Goal: Use online tool/utility: Utilize a website feature to perform a specific function

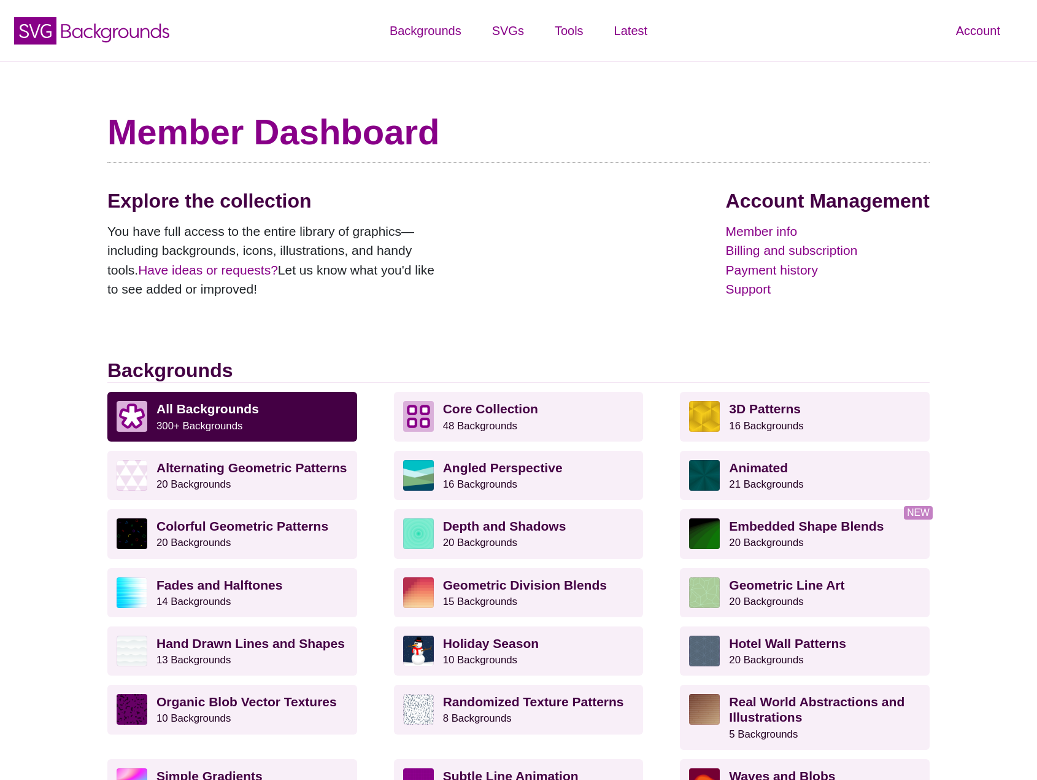
click at [478, 347] on div "Explore the collection You have full access to the entire library of graphics—i…" at bounding box center [518, 273] width 823 height 169
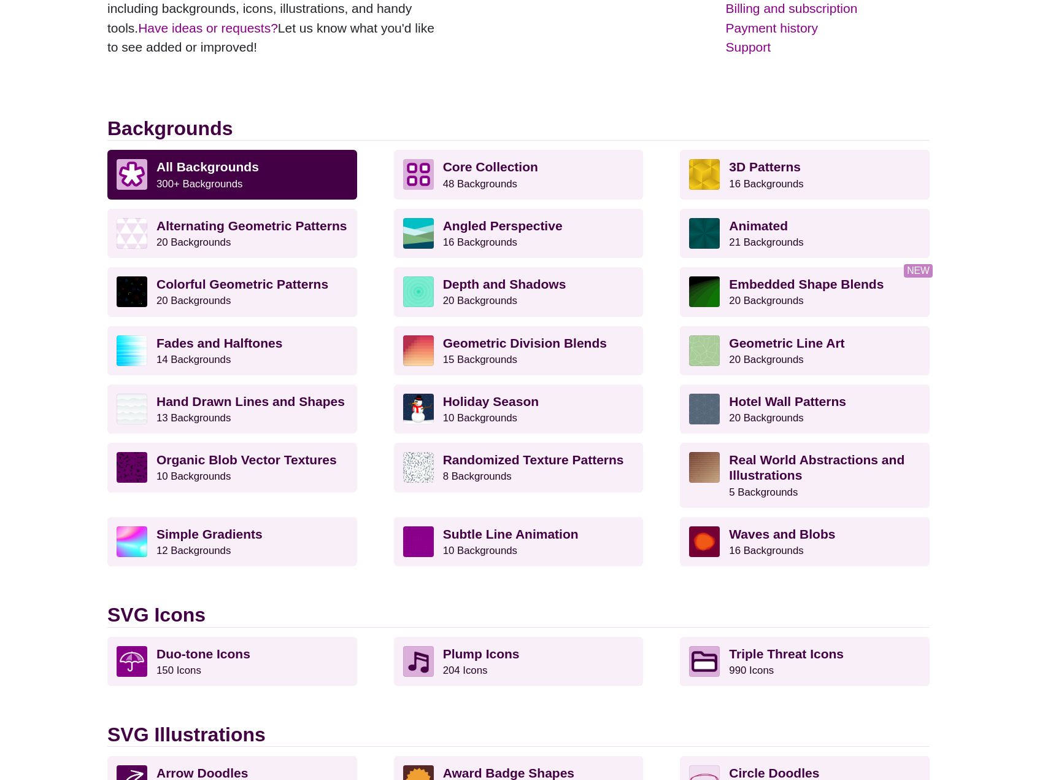
scroll to position [246, 0]
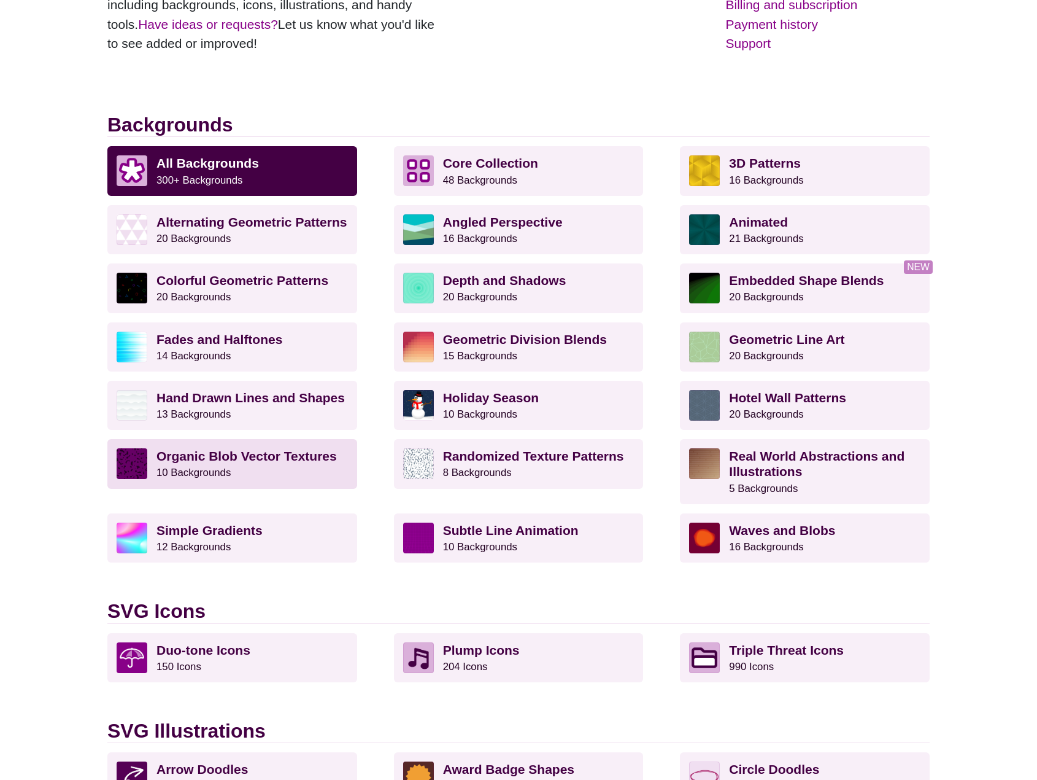
click at [273, 465] on p "Organic Blob Vector Textures 10 Backgrounds" at bounding box center [253, 463] width 192 height 31
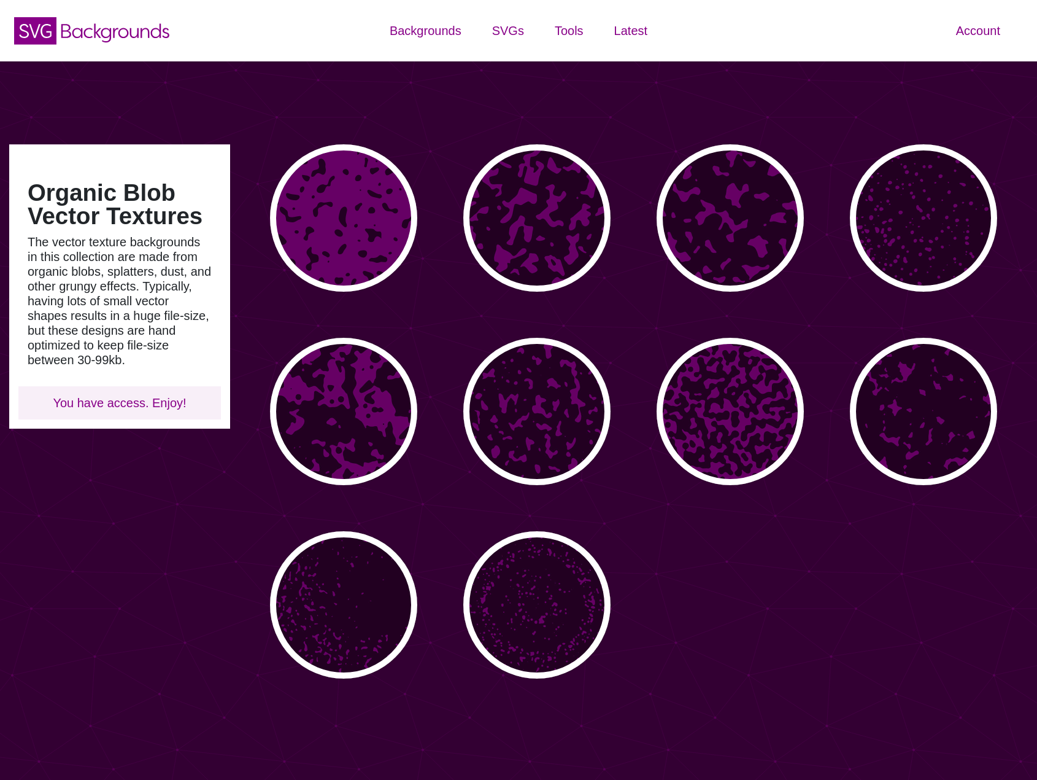
type input "#450057"
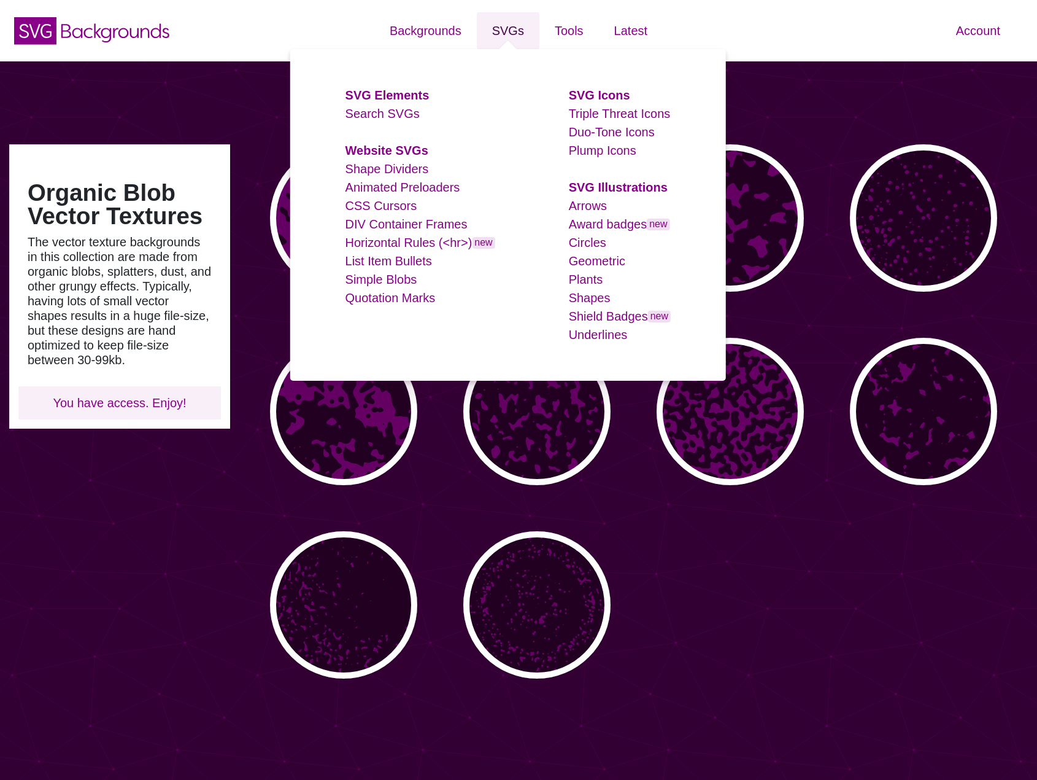
click at [516, 36] on link "SVGs" at bounding box center [508, 30] width 63 height 37
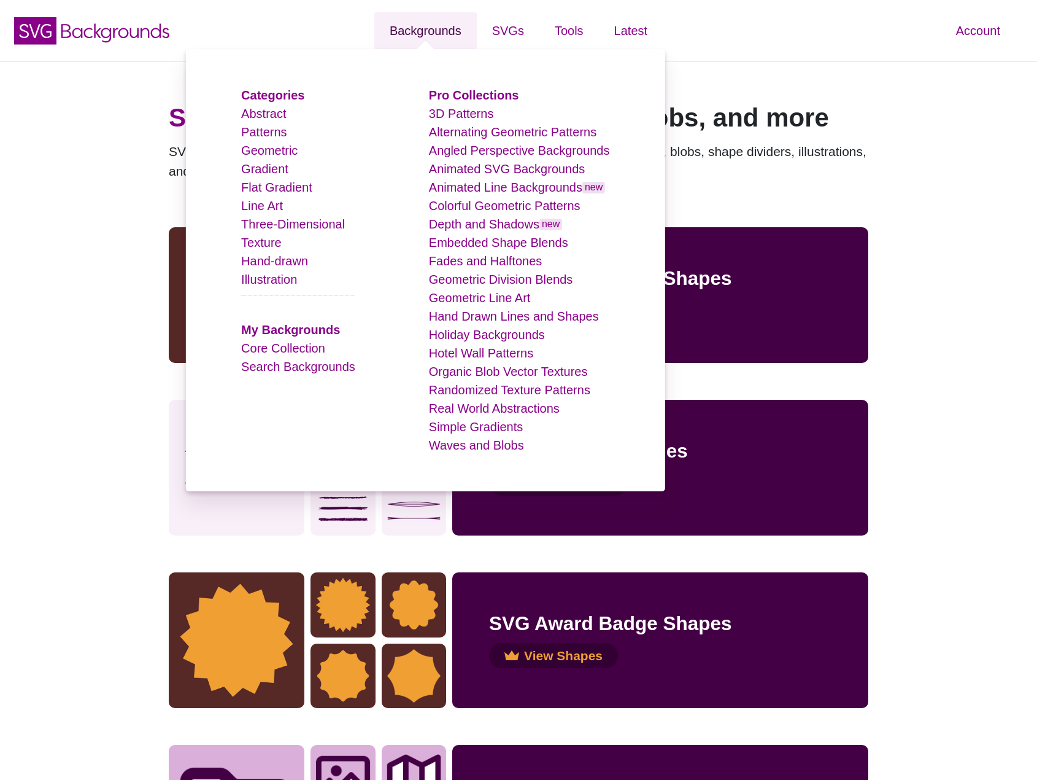
click at [444, 28] on link "Backgrounds" at bounding box center [425, 30] width 103 height 37
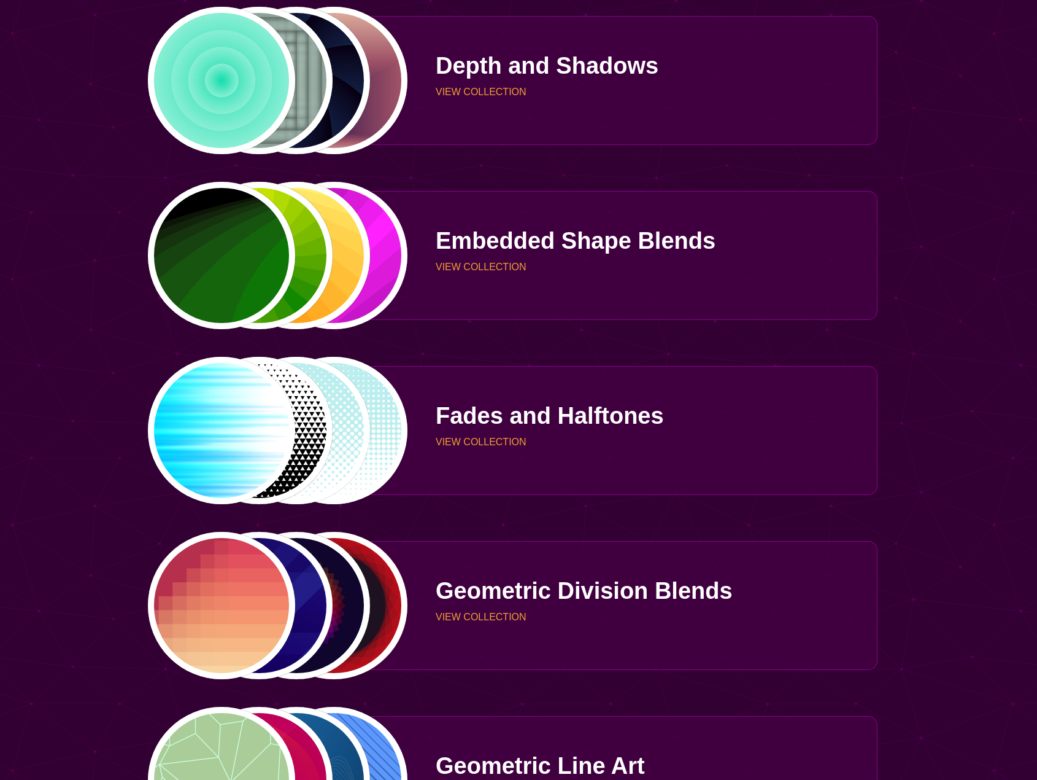
scroll to position [1964, 0]
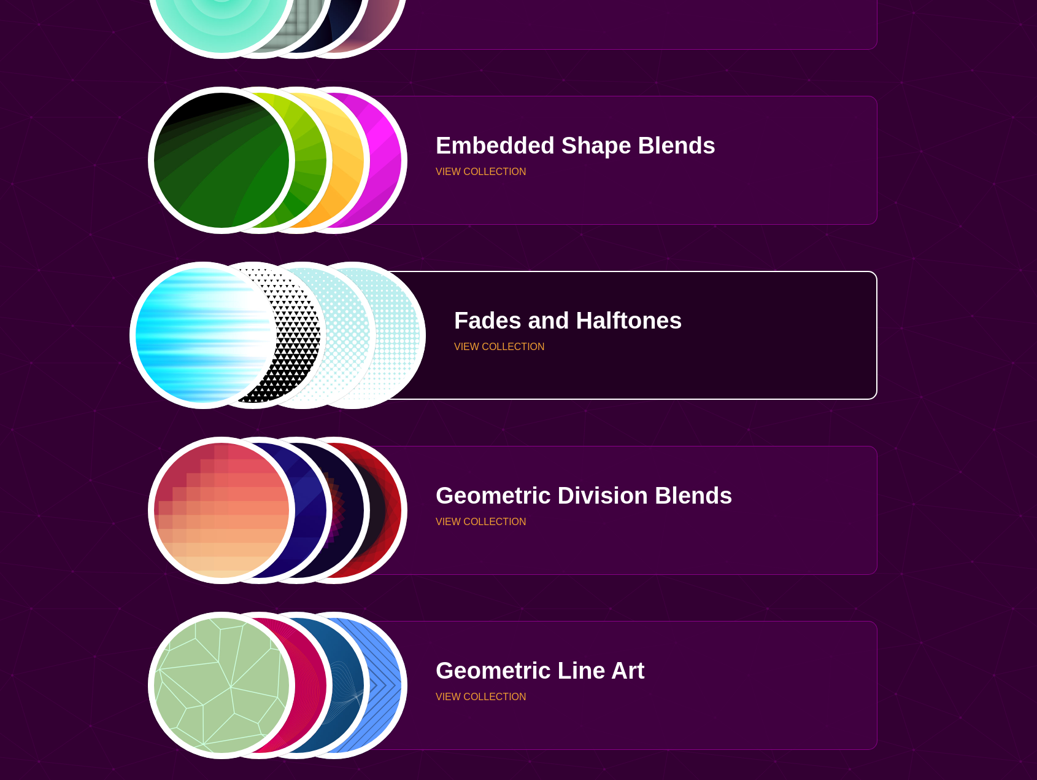
click at [554, 328] on p "Fades and Halftones" at bounding box center [661, 320] width 414 height 23
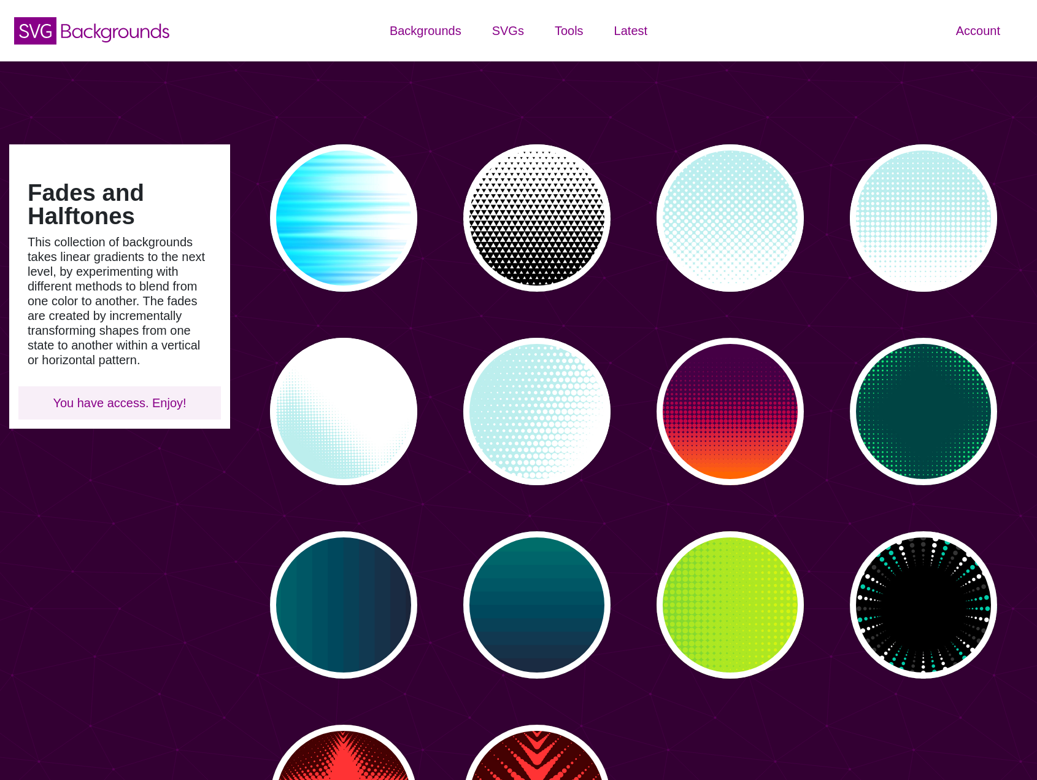
type input "#450057"
type input "#FFFFFF"
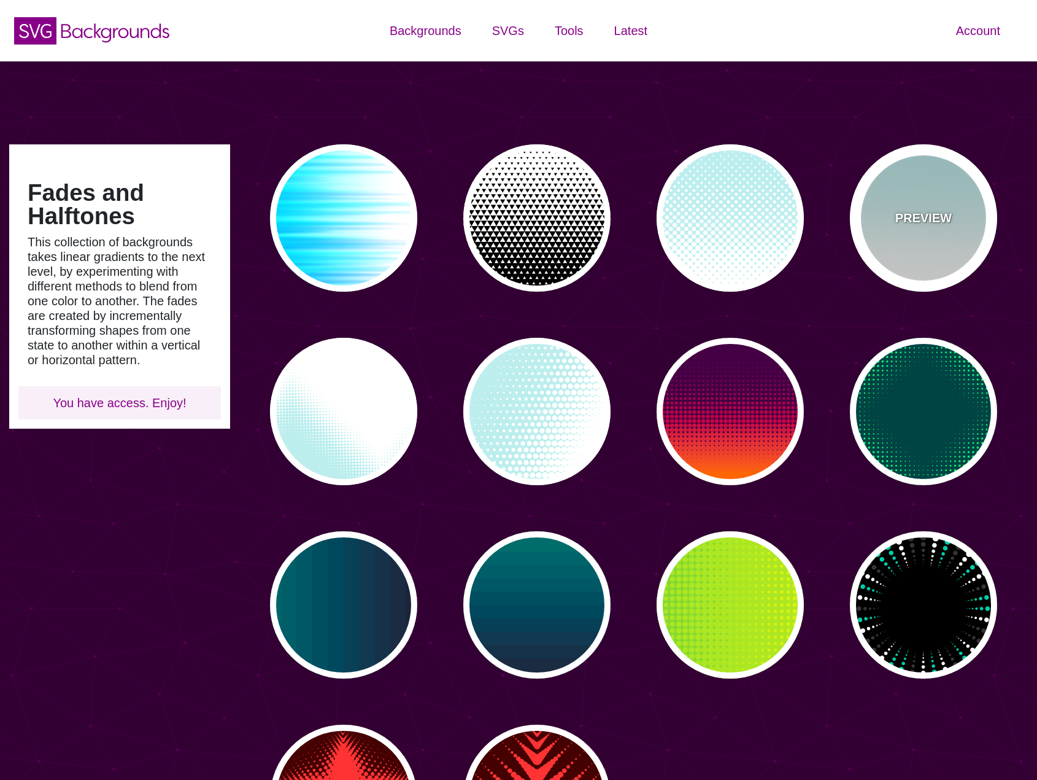
click at [899, 233] on div "PREVIEW" at bounding box center [923, 217] width 147 height 147
type input "#BBEEEE"
type input "0"
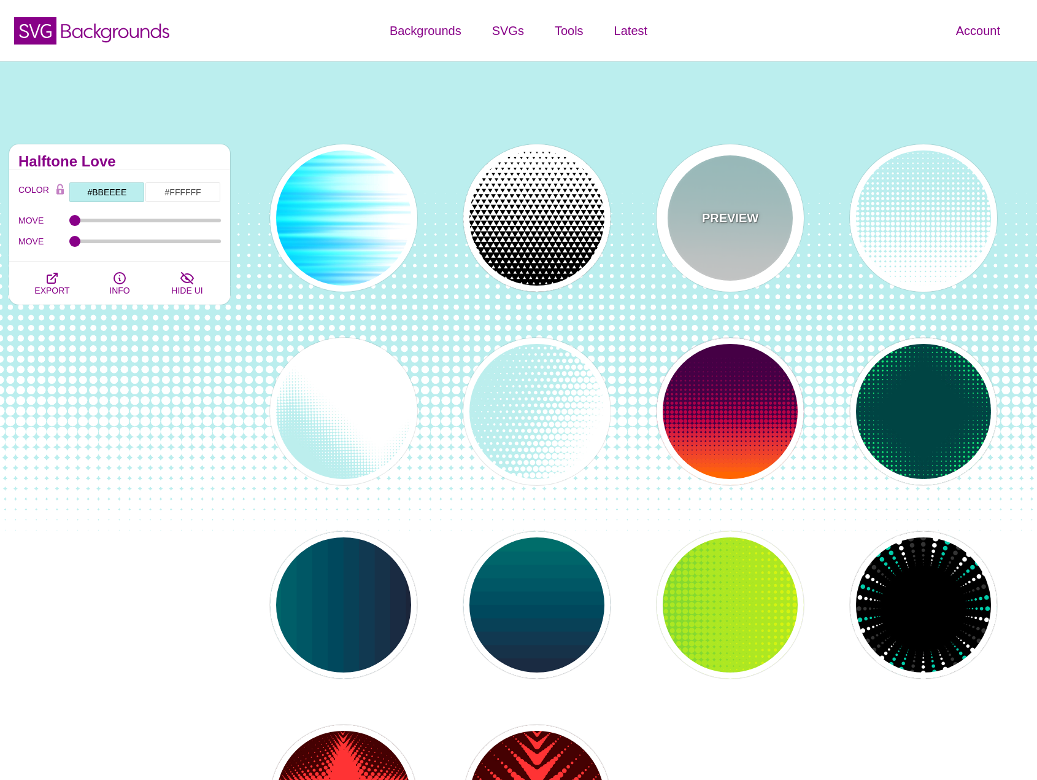
click at [756, 239] on div "PREVIEW" at bounding box center [730, 217] width 147 height 147
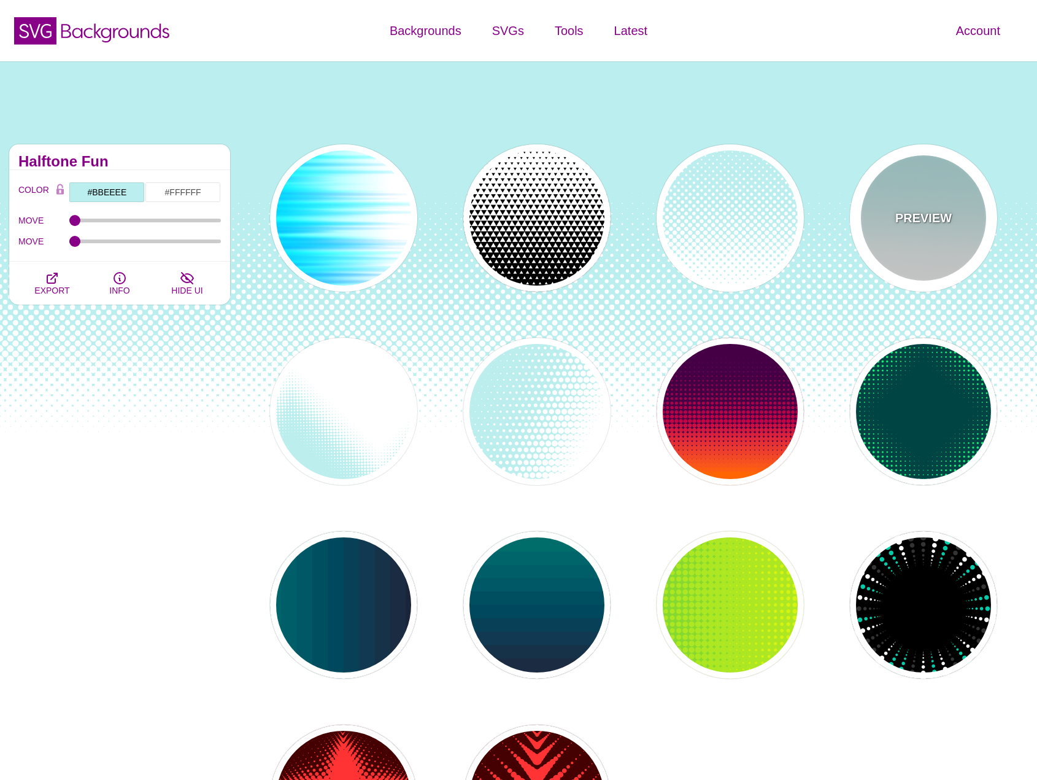
click at [912, 242] on div "PREVIEW" at bounding box center [923, 217] width 147 height 147
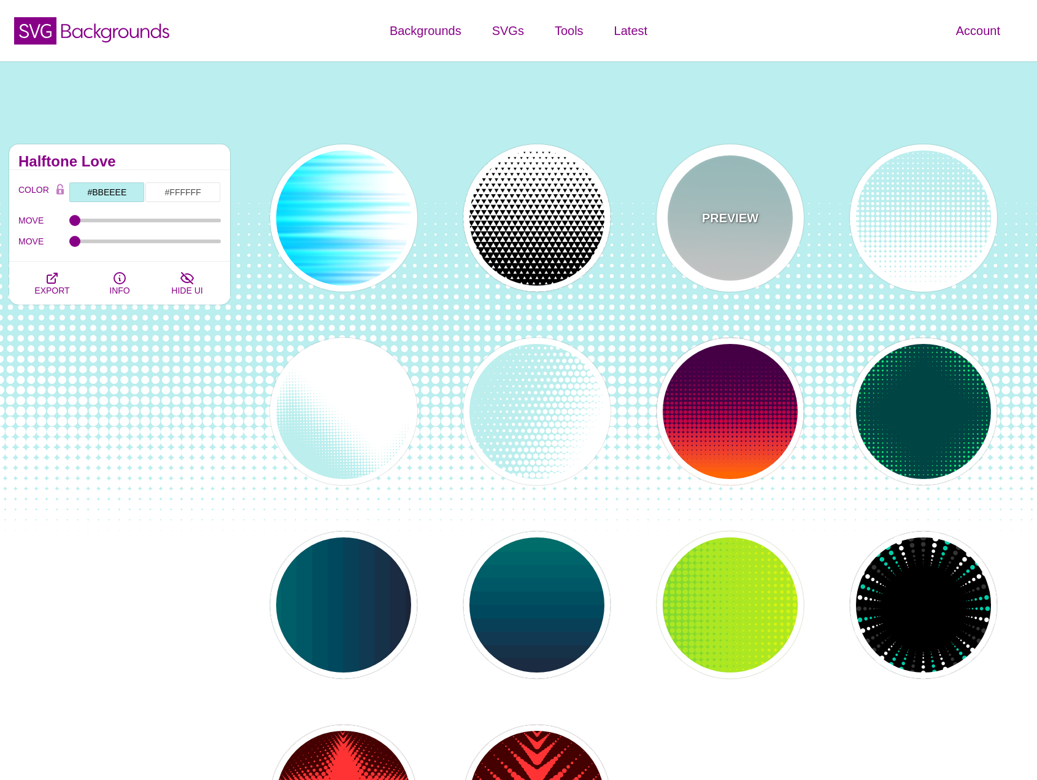
click at [788, 241] on div "PREVIEW" at bounding box center [730, 217] width 147 height 147
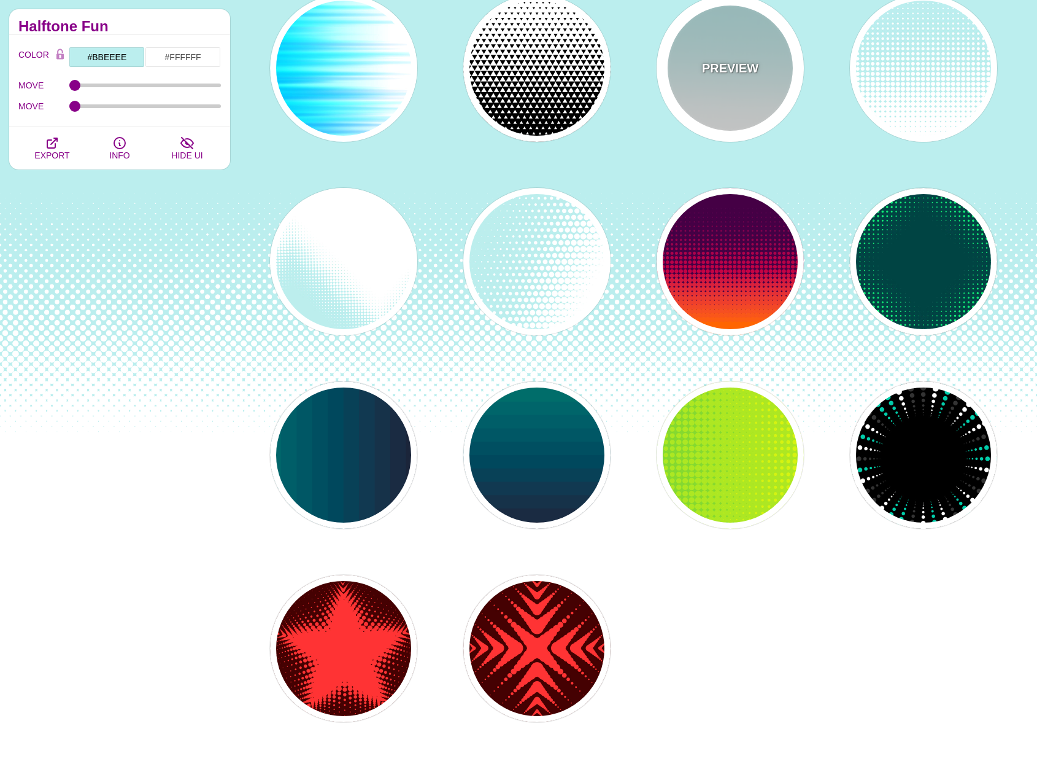
scroll to position [184, 0]
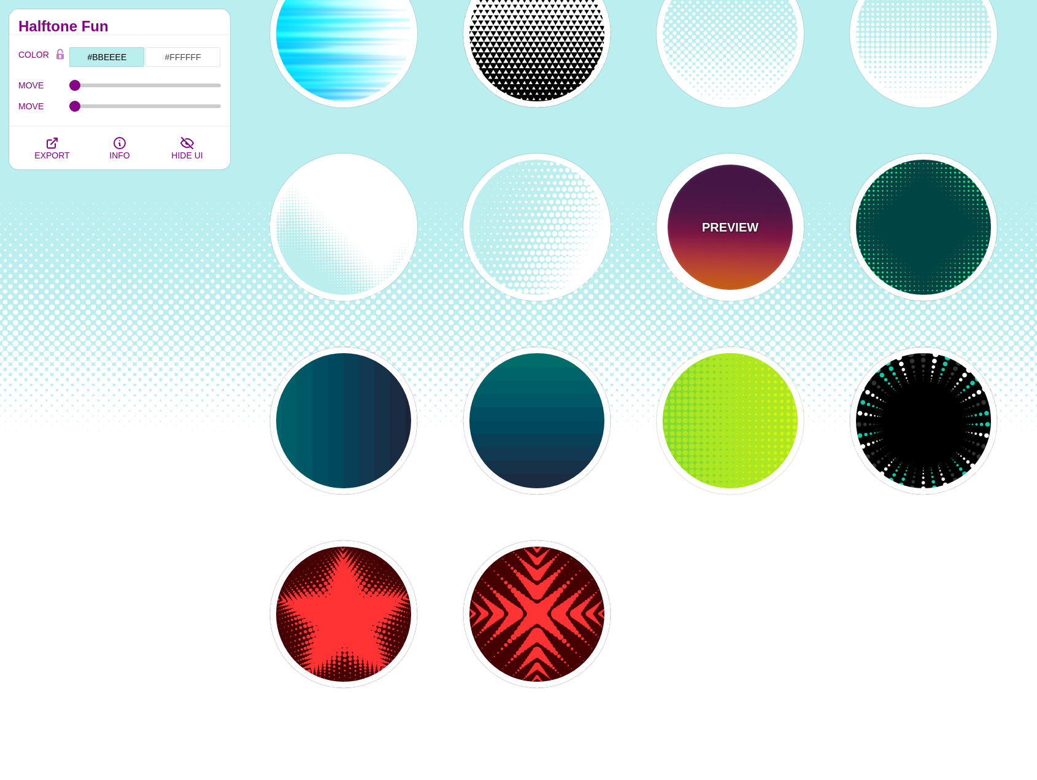
click at [777, 219] on div "PREVIEW" at bounding box center [730, 226] width 147 height 147
type input "#440044"
type input "#FF6600"
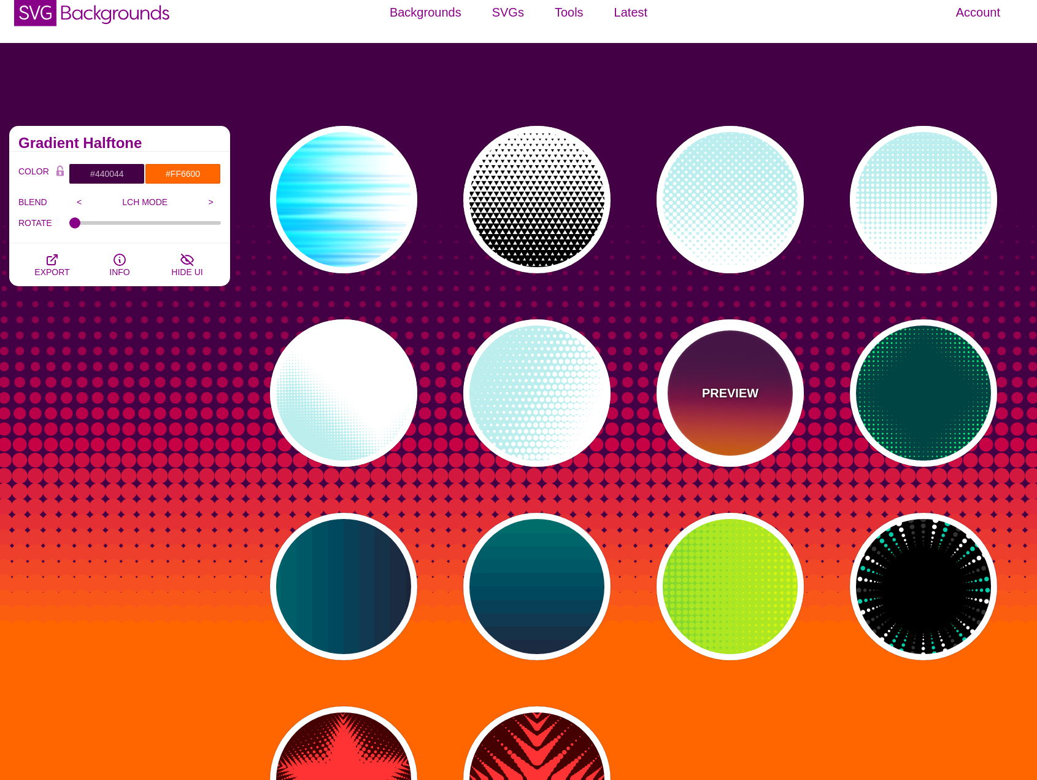
scroll to position [0, 0]
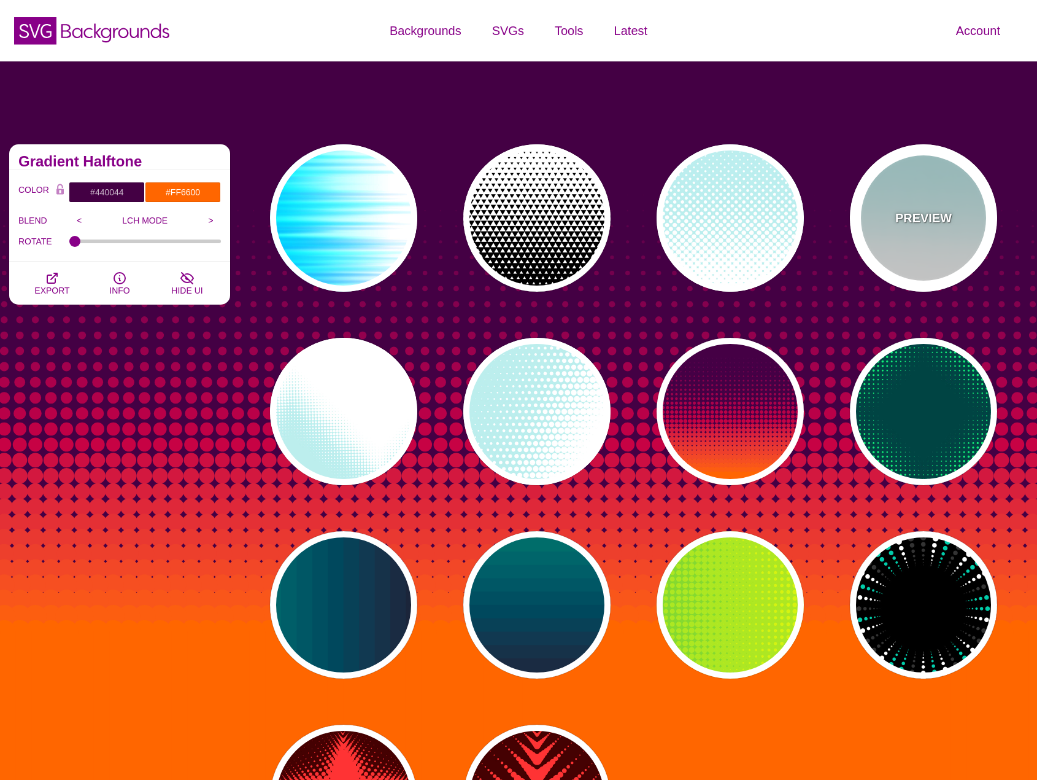
click at [908, 251] on div "PREVIEW" at bounding box center [923, 217] width 147 height 147
type input "#BBEEEE"
type input "#FFFFFF"
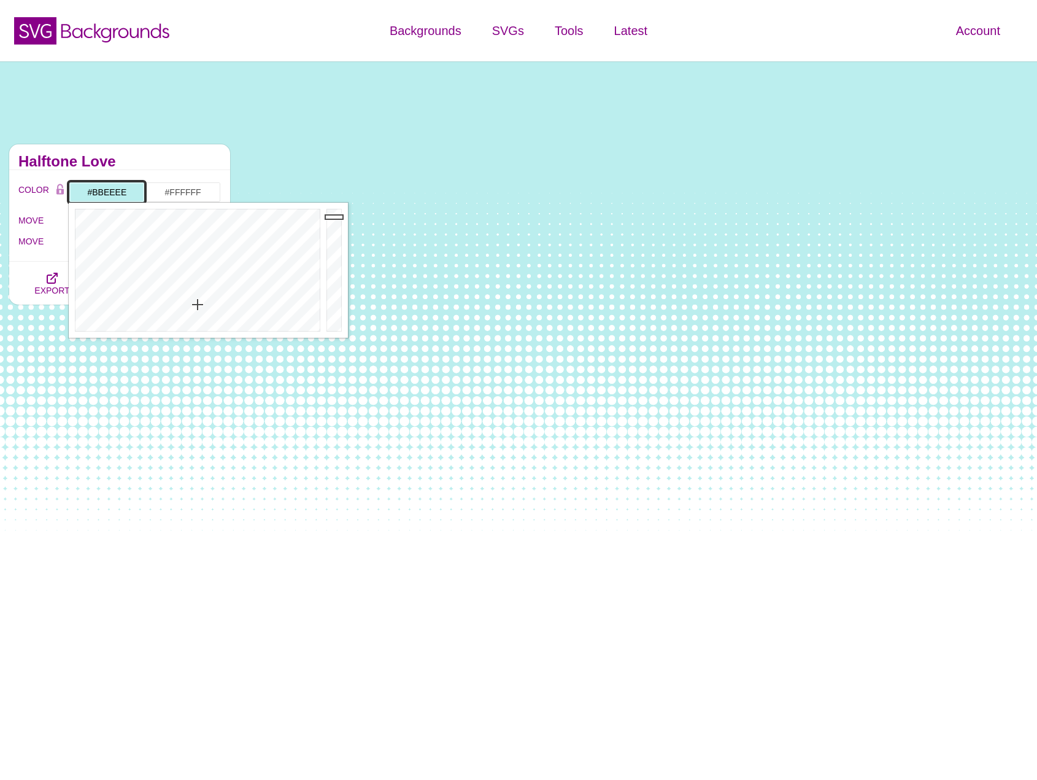
click at [115, 190] on input "#BBEEEE" at bounding box center [107, 192] width 76 height 21
drag, startPoint x: 187, startPoint y: 309, endPoint x: 125, endPoint y: 323, distance: 62.9
click at [125, 323] on div at bounding box center [196, 270] width 255 height 135
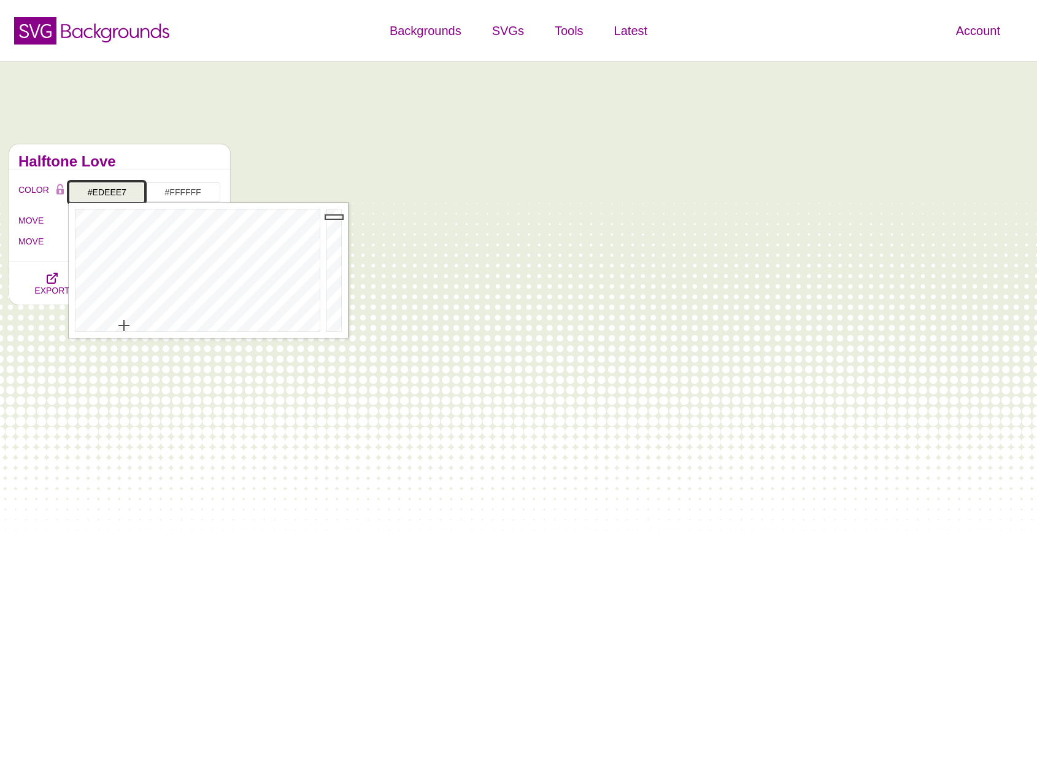
click at [122, 327] on div at bounding box center [196, 270] width 255 height 135
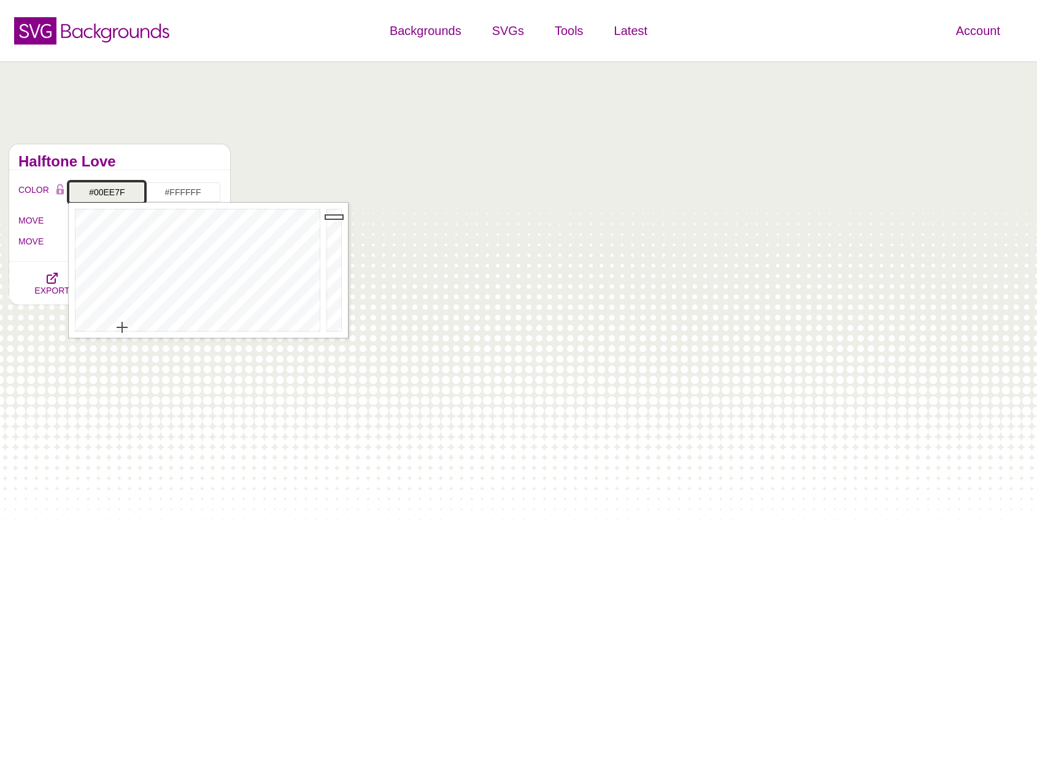
click at [179, 203] on div at bounding box center [196, 270] width 255 height 135
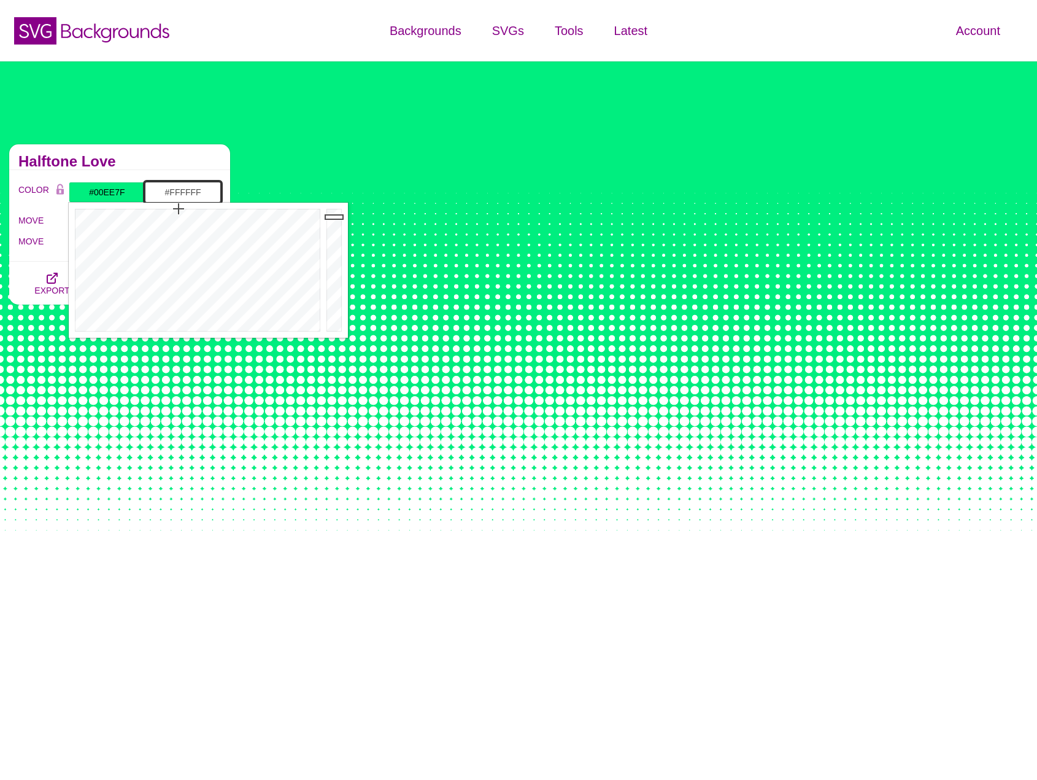
click at [180, 184] on input "#FFFFFF" at bounding box center [183, 192] width 76 height 21
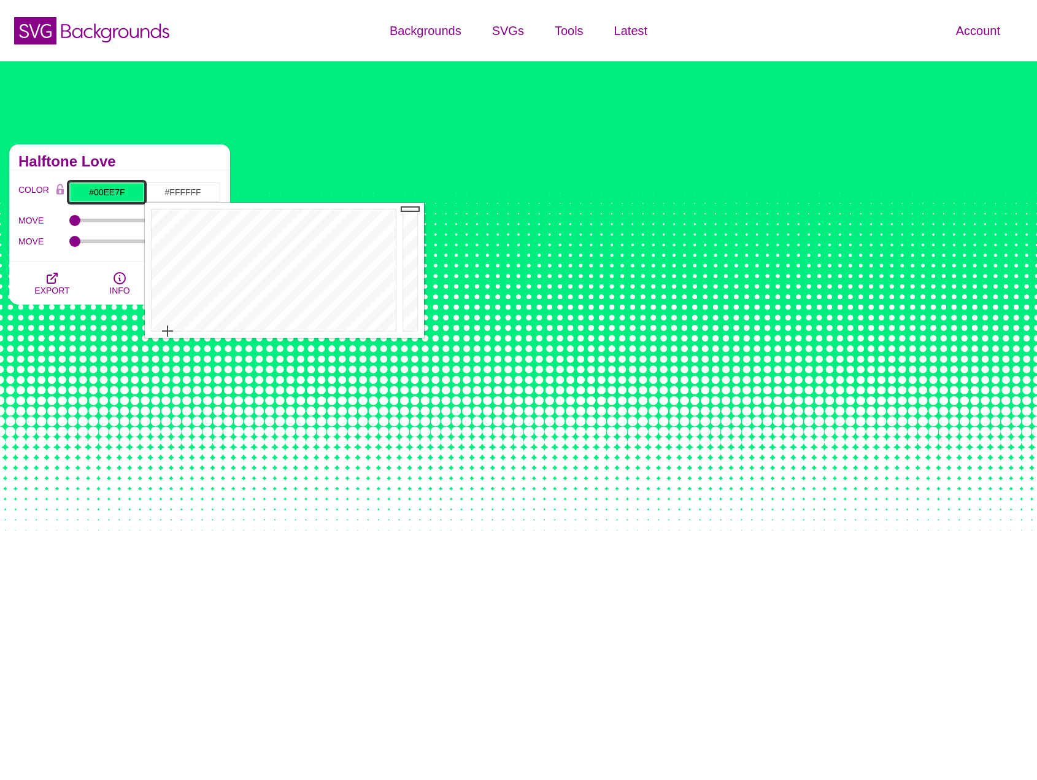
click at [115, 198] on input "#00EE7F" at bounding box center [107, 192] width 76 height 21
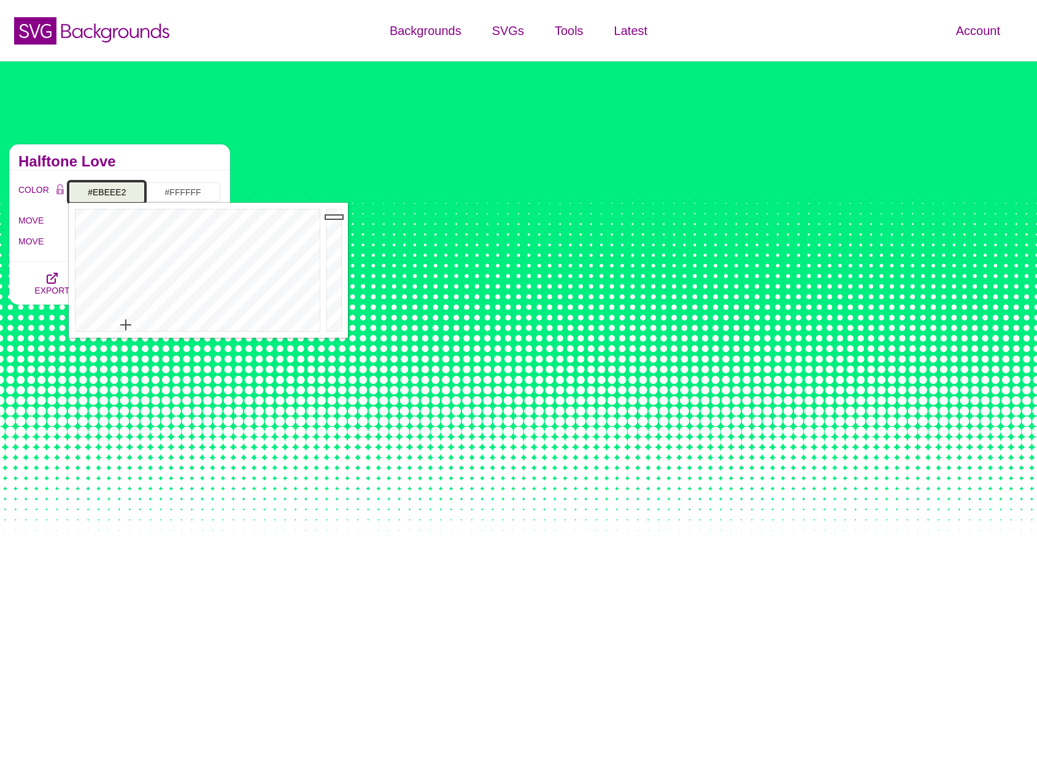
type input "#EBEEE3"
click at [126, 325] on div at bounding box center [196, 270] width 255 height 135
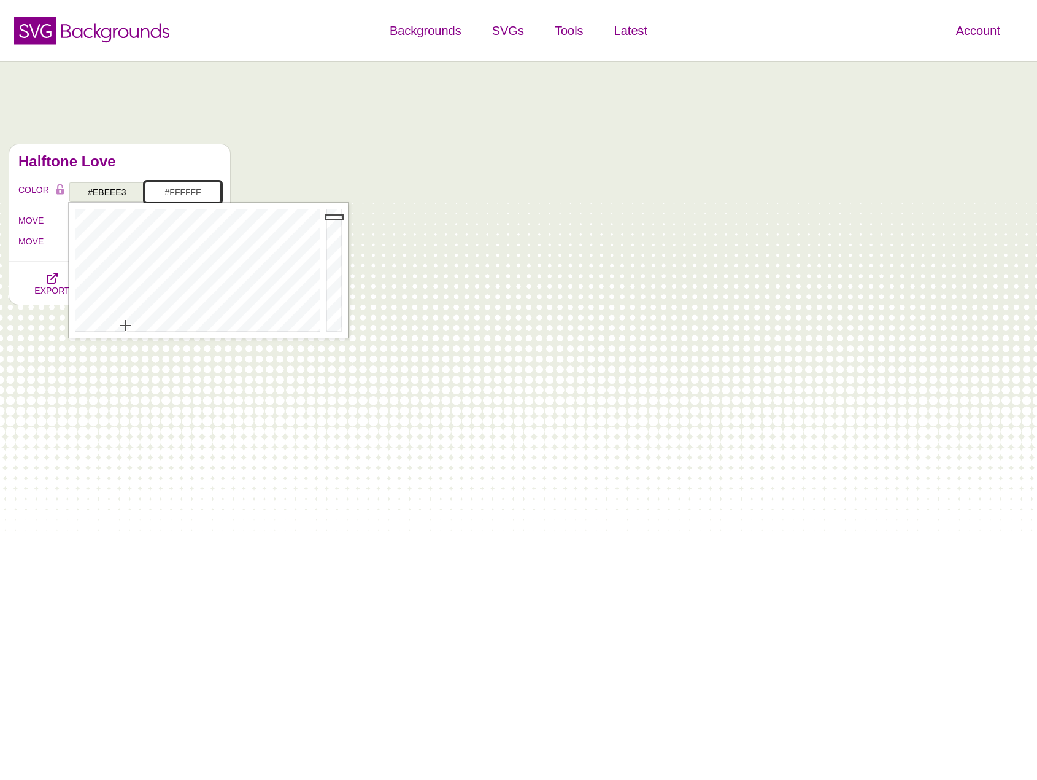
click at [181, 190] on input "#FFFFFF" at bounding box center [183, 192] width 76 height 21
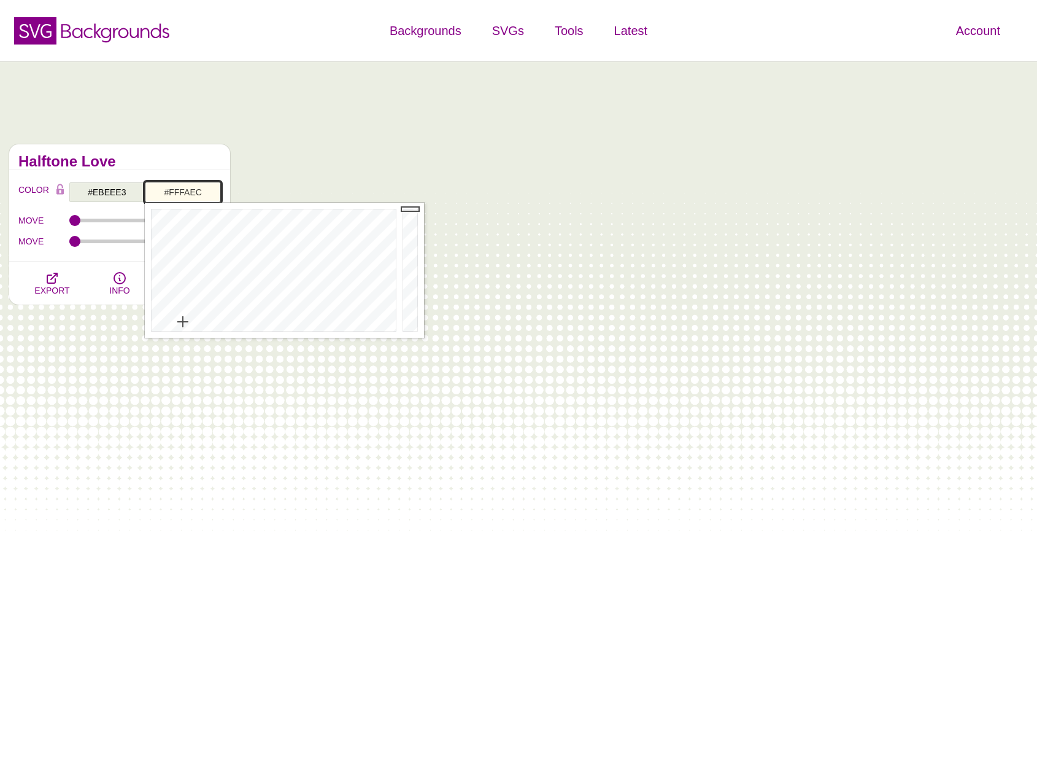
drag, startPoint x: 172, startPoint y: 328, endPoint x: 182, endPoint y: 322, distance: 11.9
click at [182, 322] on div at bounding box center [272, 270] width 255 height 135
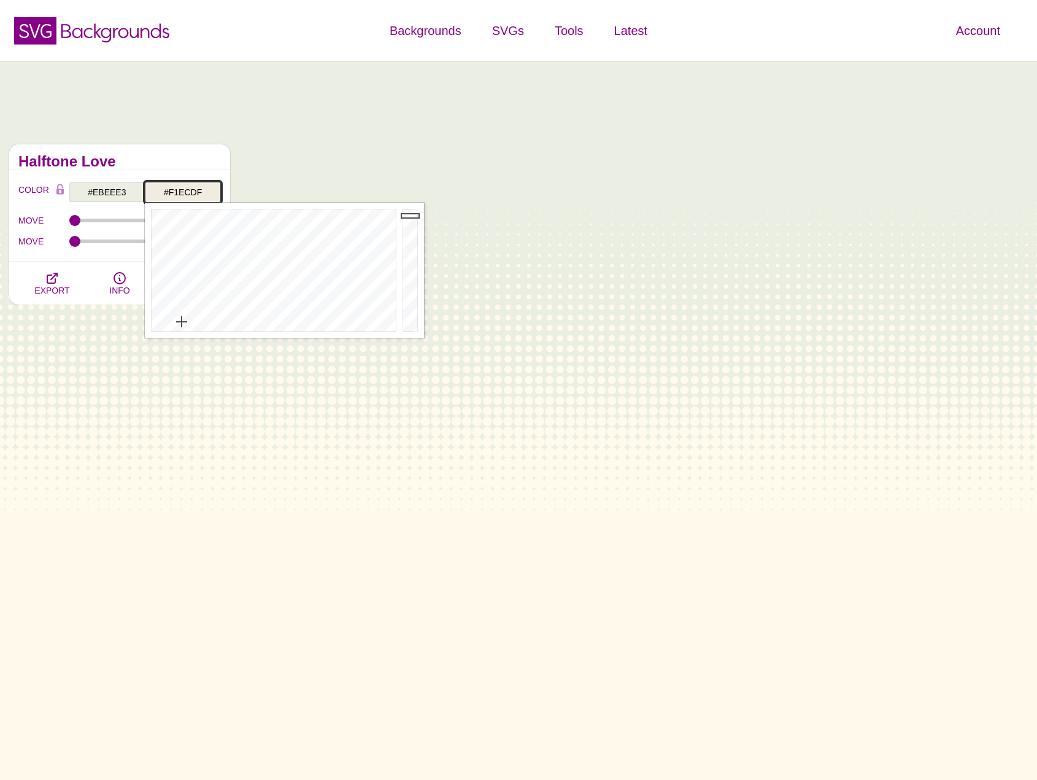
drag, startPoint x: 411, startPoint y: 209, endPoint x: 412, endPoint y: 215, distance: 6.2
click at [412, 215] on div at bounding box center [412, 270] width 25 height 135
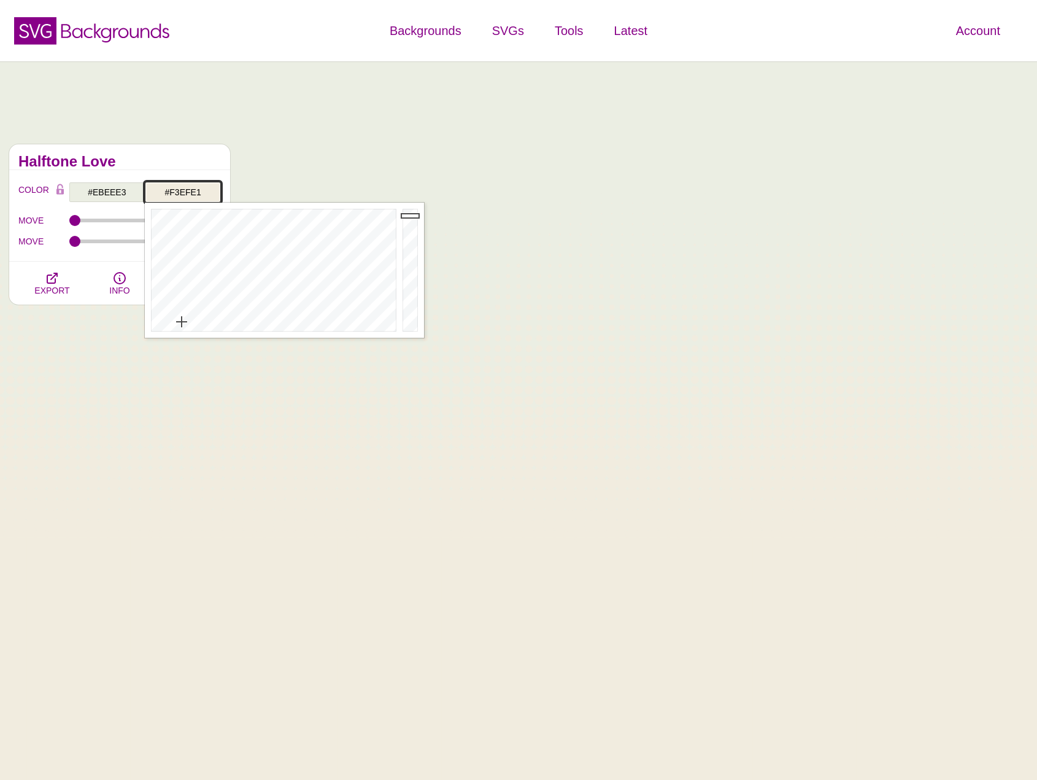
type input "#F5F0E2"
click at [412, 214] on div at bounding box center [412, 270] width 25 height 135
click at [118, 191] on input "#EBEEE3" at bounding box center [107, 192] width 76 height 21
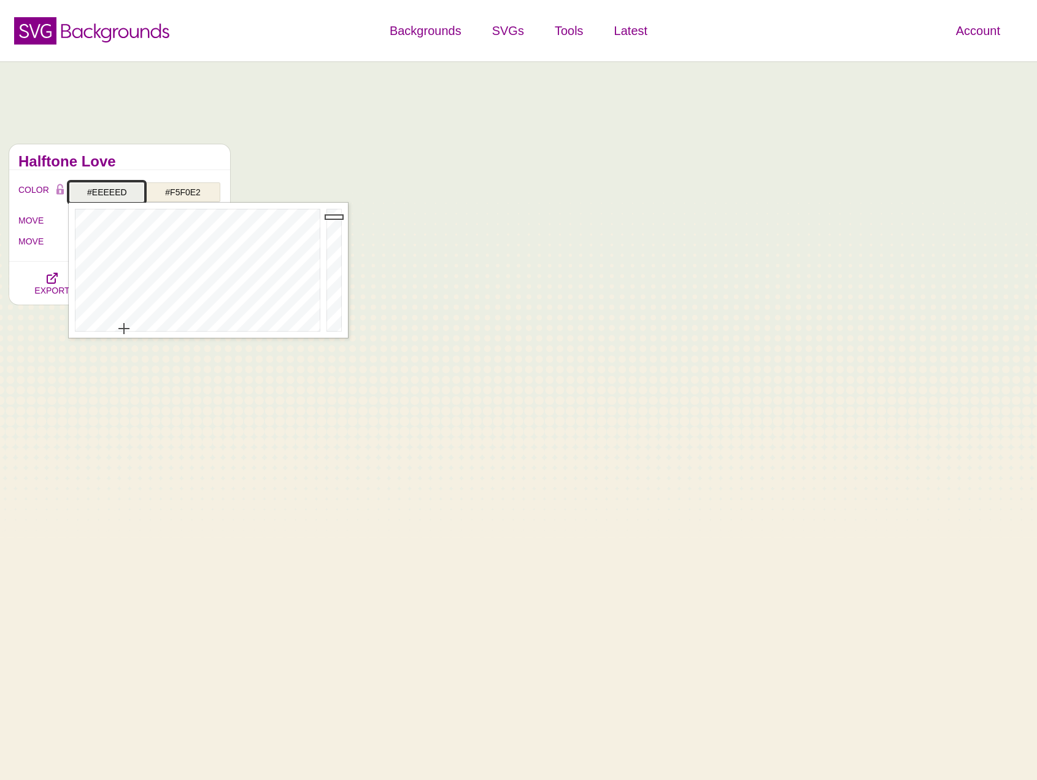
click at [122, 330] on div at bounding box center [196, 270] width 255 height 135
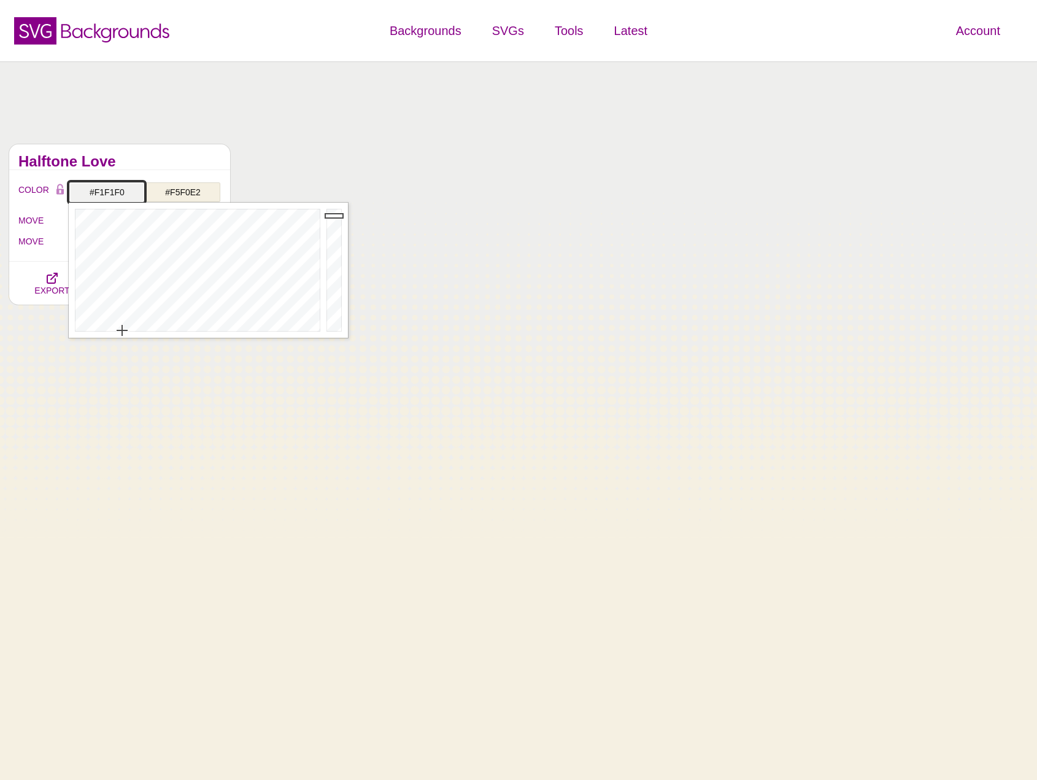
type input "#F2F2F1"
click at [334, 215] on div at bounding box center [335, 270] width 25 height 135
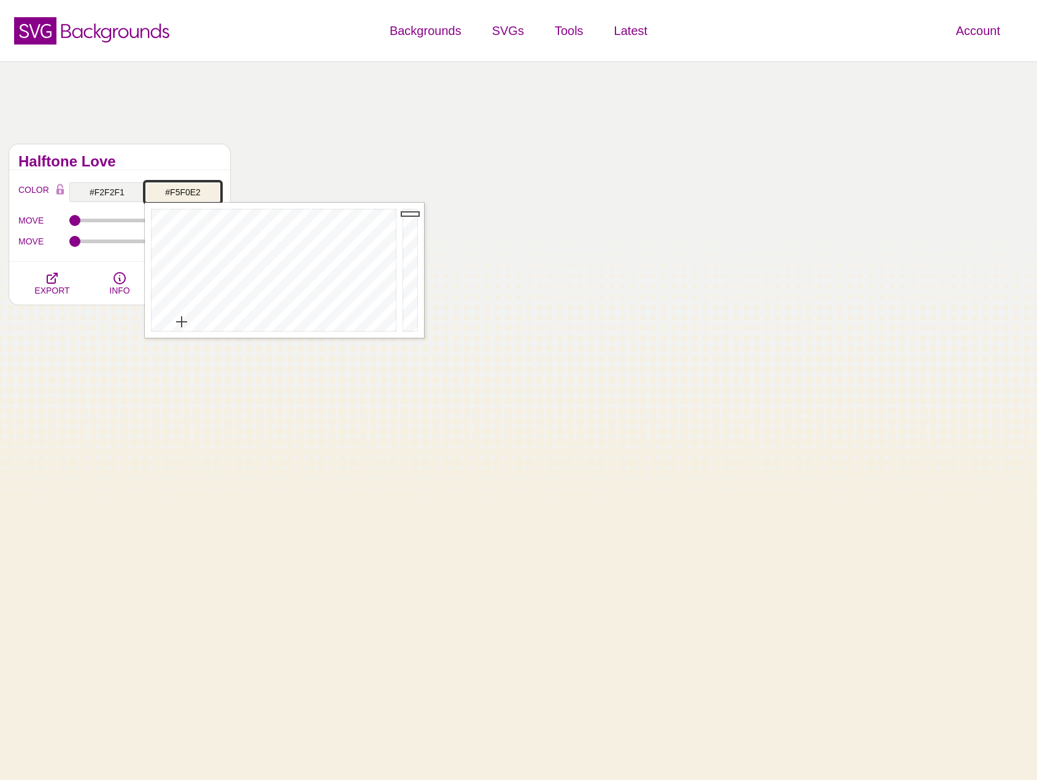
click at [195, 193] on input "#F5F0E2" at bounding box center [183, 192] width 76 height 21
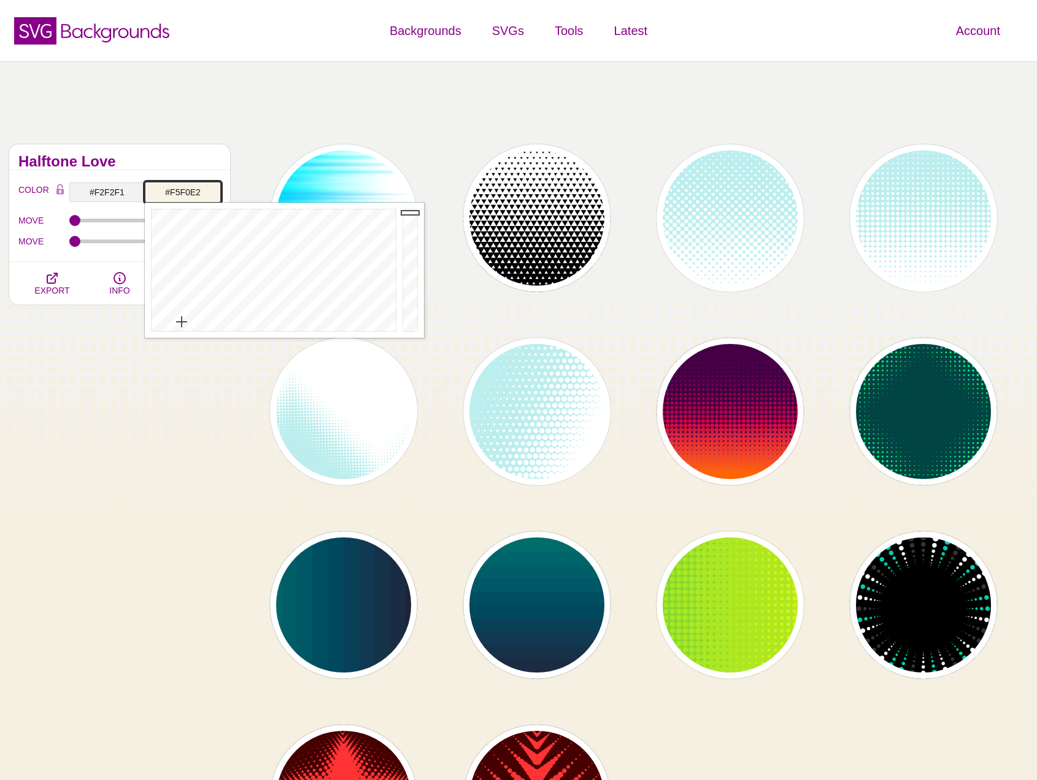
type input "#F3EFE1"
click at [409, 214] on div at bounding box center [412, 270] width 25 height 135
